Goal: Task Accomplishment & Management: Use online tool/utility

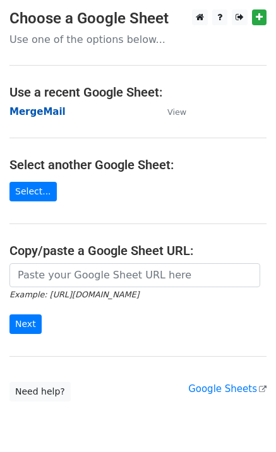
click at [40, 114] on strong "MergeMail" at bounding box center [37, 111] width 56 height 11
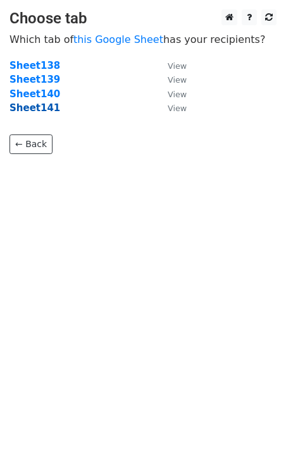
click at [40, 111] on strong "Sheet141" at bounding box center [34, 107] width 51 height 11
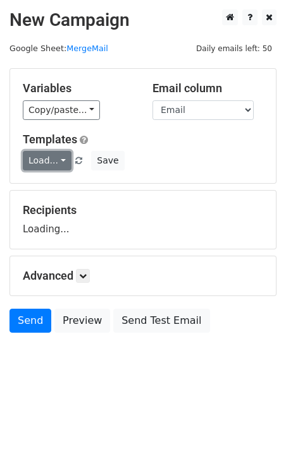
click at [44, 158] on link "Load..." at bounding box center [47, 161] width 49 height 20
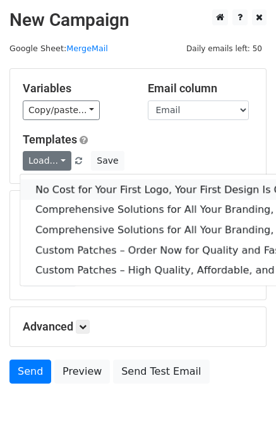
click at [66, 186] on link "No Cost for Your First Logo, Your First Design Is On Us!" at bounding box center [258, 189] width 476 height 20
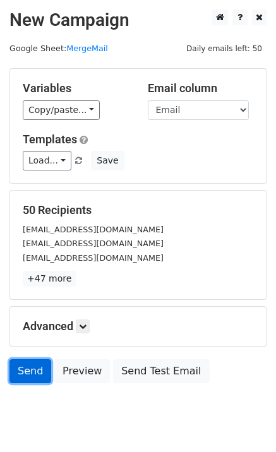
click at [30, 371] on link "Send" at bounding box center [30, 372] width 42 height 24
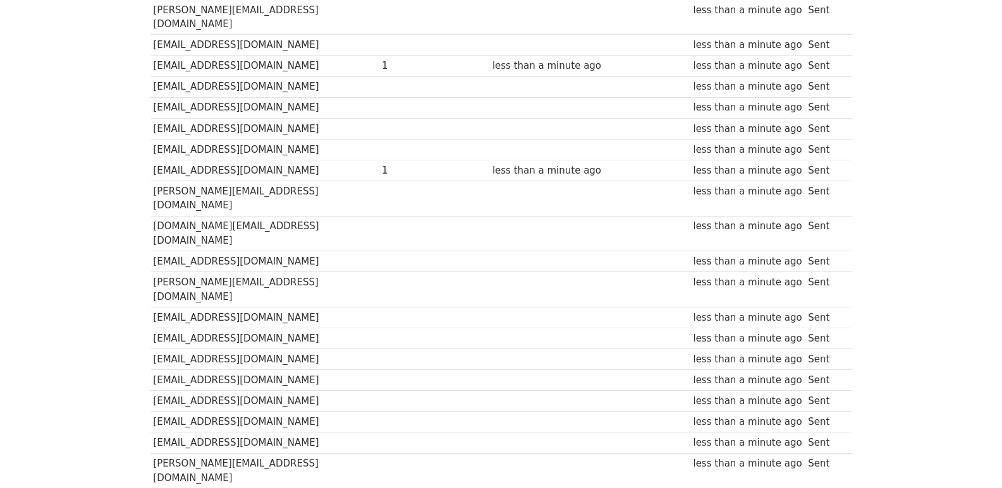
scroll to position [880, 0]
